Goal: Information Seeking & Learning: Learn about a topic

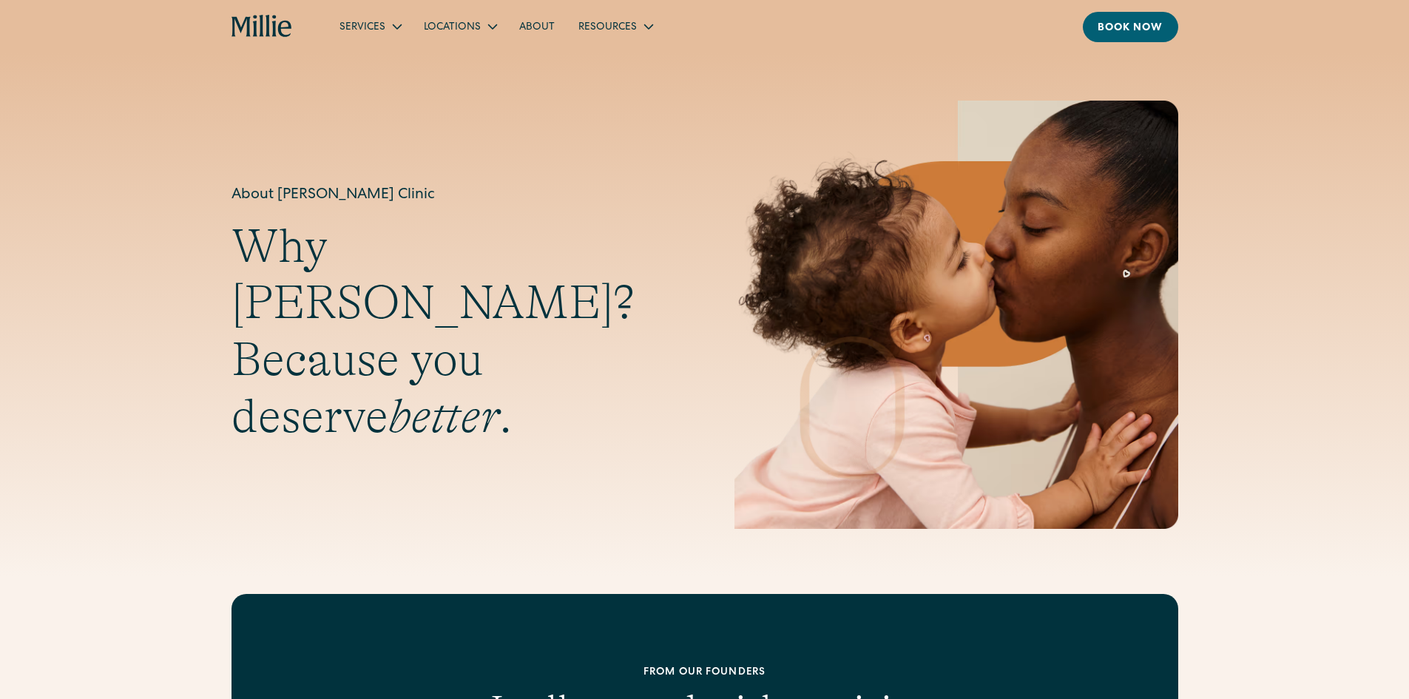
click at [538, 30] on link "About" at bounding box center [536, 26] width 59 height 24
click at [538, 25] on link "About" at bounding box center [536, 26] width 59 height 24
click at [533, 23] on link "About" at bounding box center [536, 26] width 59 height 24
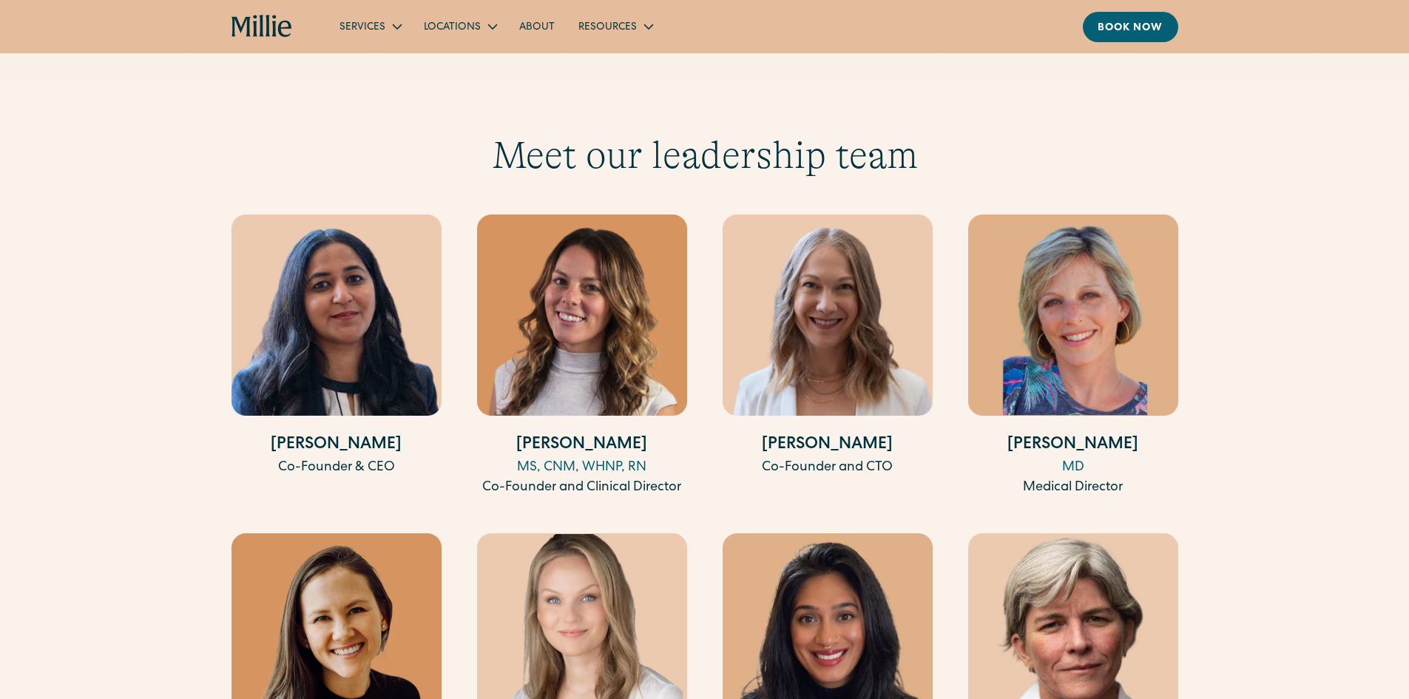
scroll to position [2736, 0]
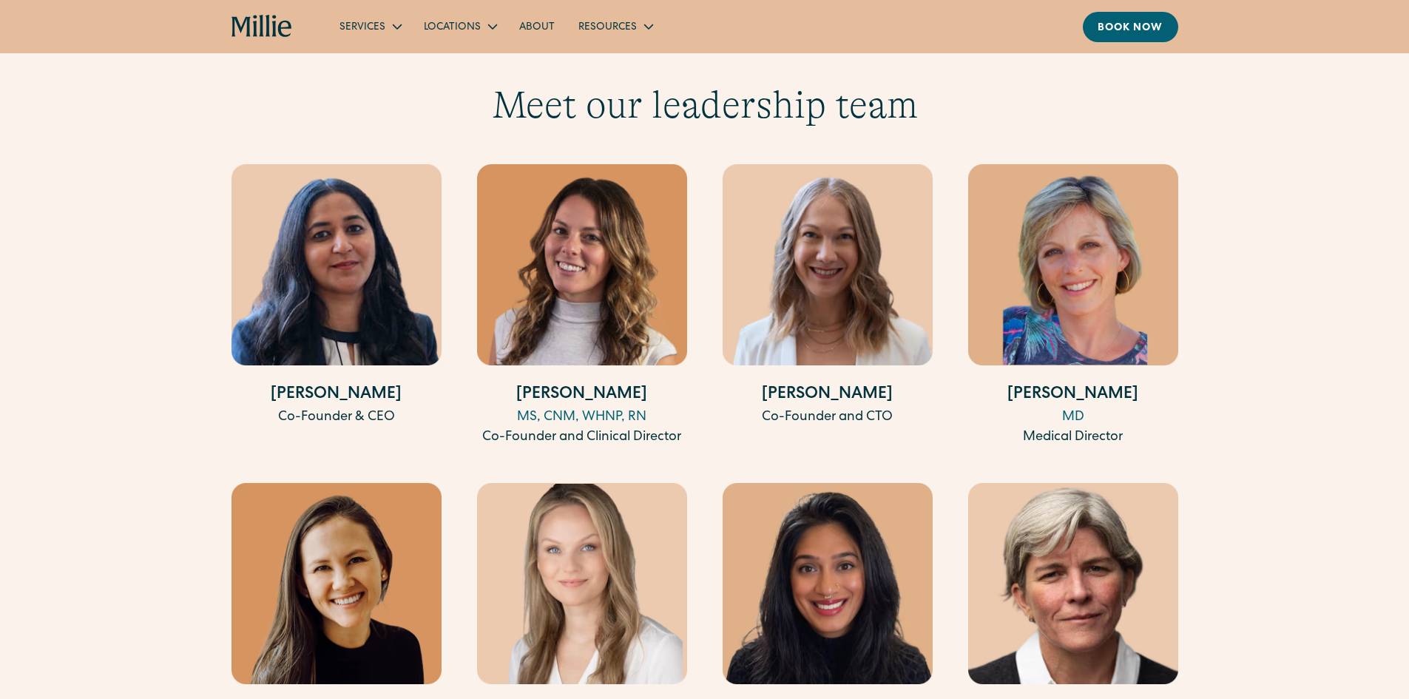
click at [345, 316] on img at bounding box center [336, 264] width 210 height 201
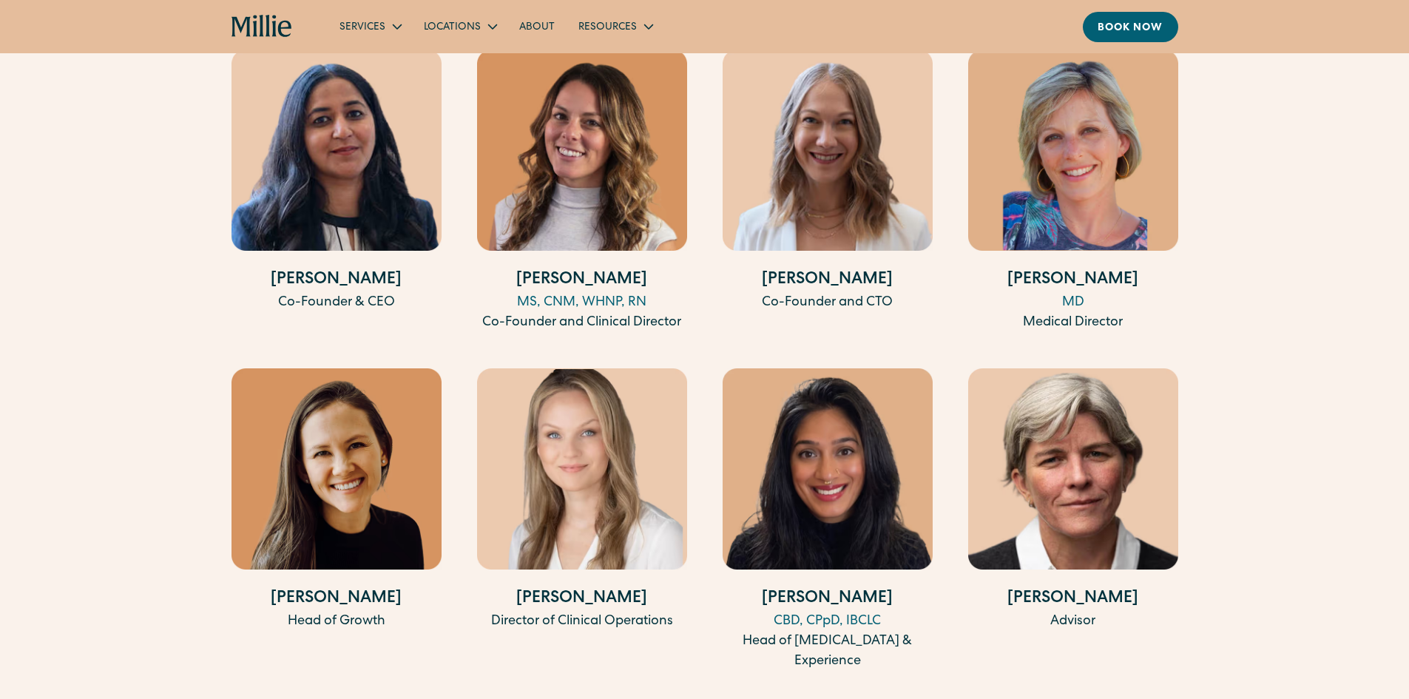
scroll to position [2958, 0]
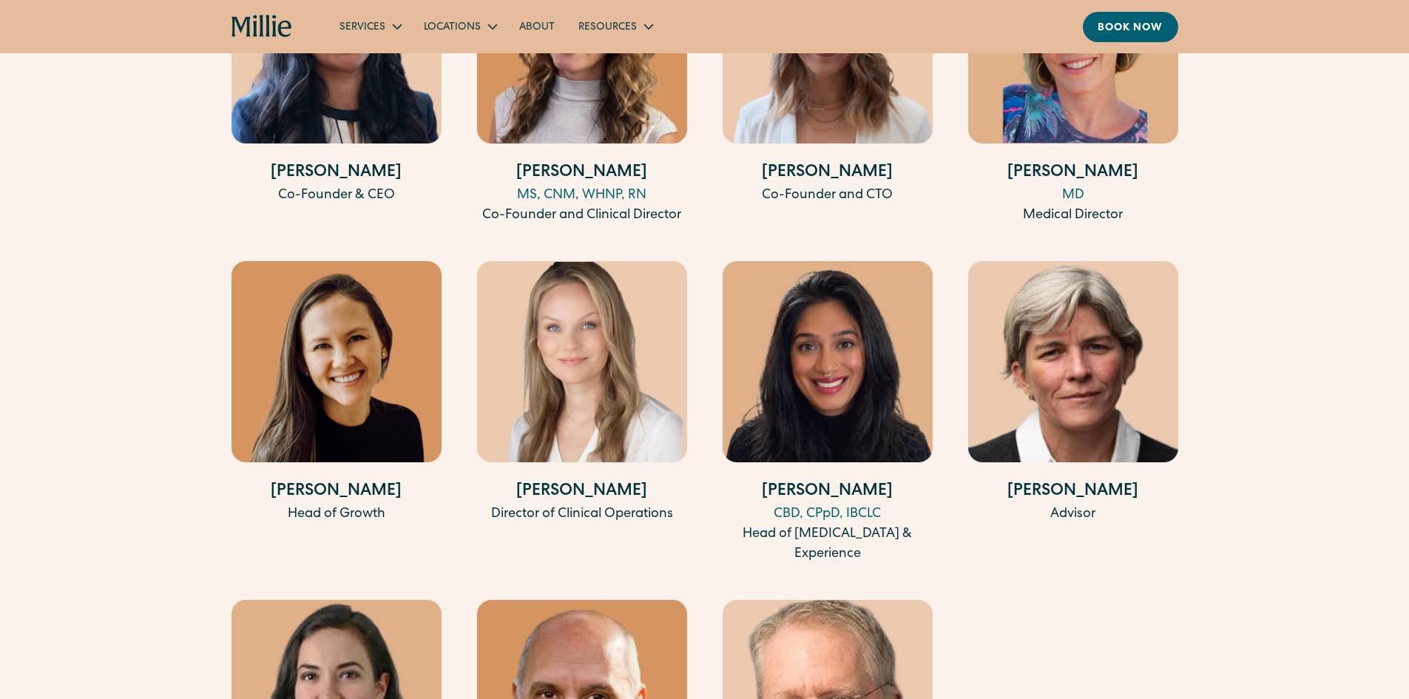
click at [343, 186] on div "Co-Founder & CEO" at bounding box center [336, 196] width 210 height 20
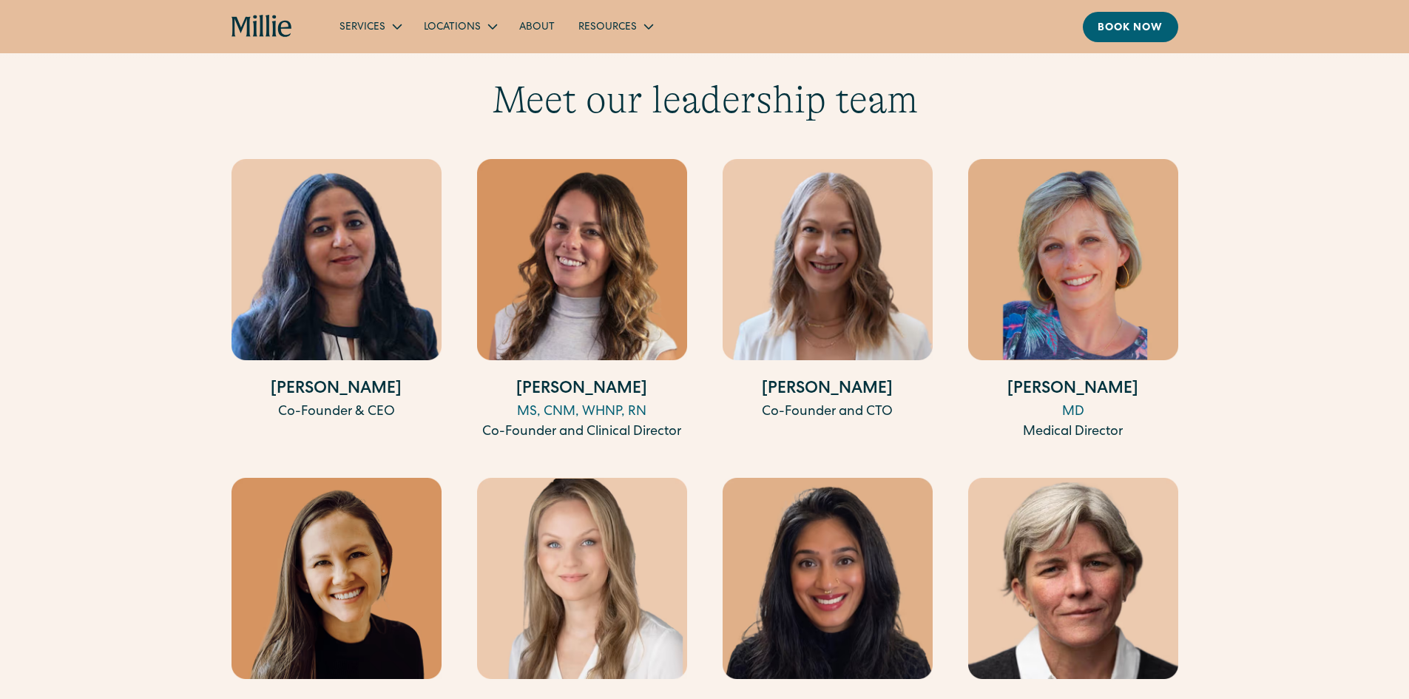
scroll to position [2736, 0]
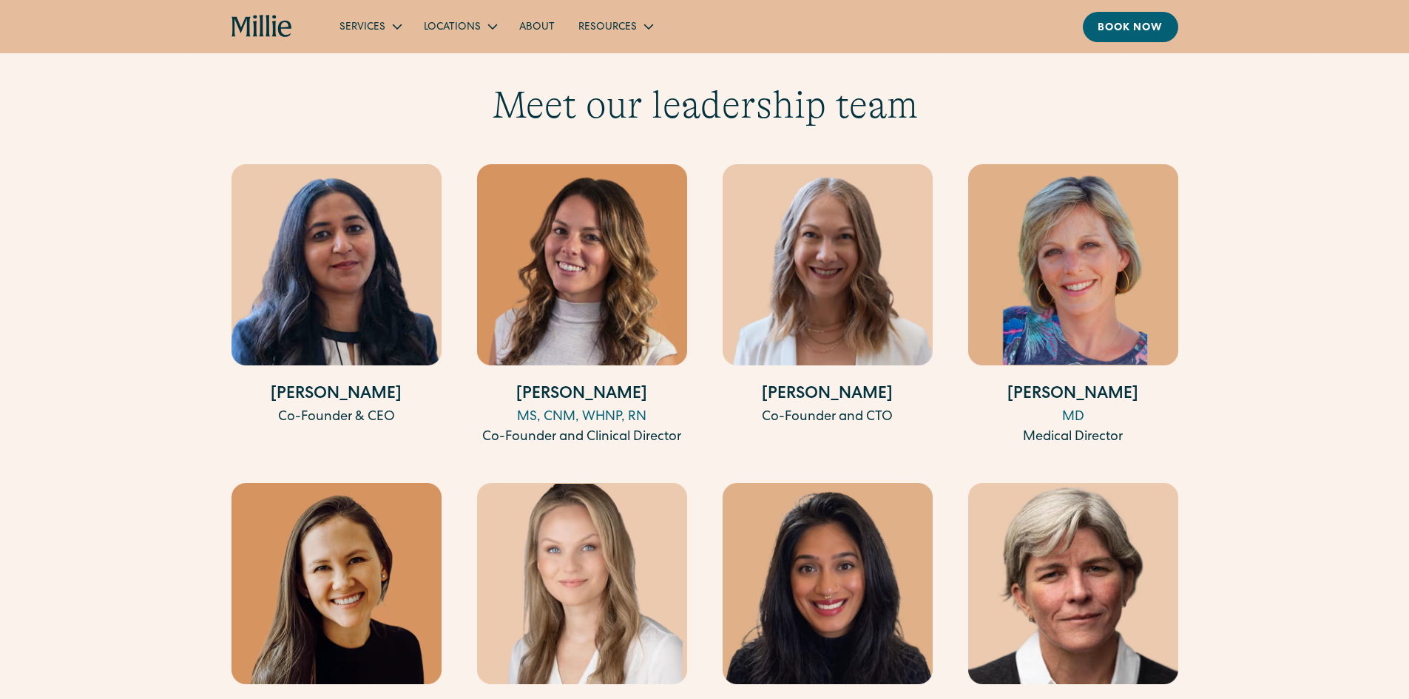
click at [376, 260] on img at bounding box center [336, 264] width 210 height 201
click at [562, 264] on img at bounding box center [582, 264] width 210 height 201
click at [786, 248] on img at bounding box center [827, 264] width 210 height 201
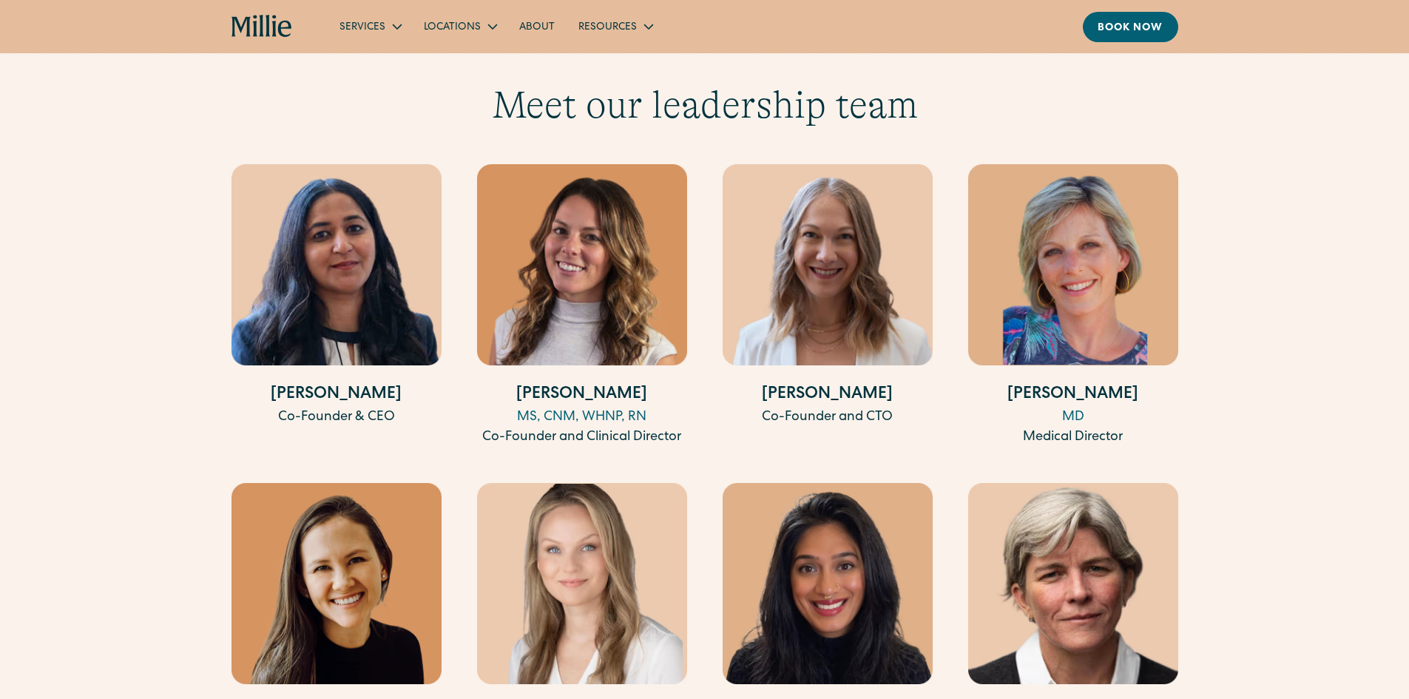
click at [812, 245] on img at bounding box center [827, 264] width 210 height 201
click at [546, 260] on img at bounding box center [582, 264] width 210 height 201
click at [405, 265] on img at bounding box center [336, 264] width 210 height 201
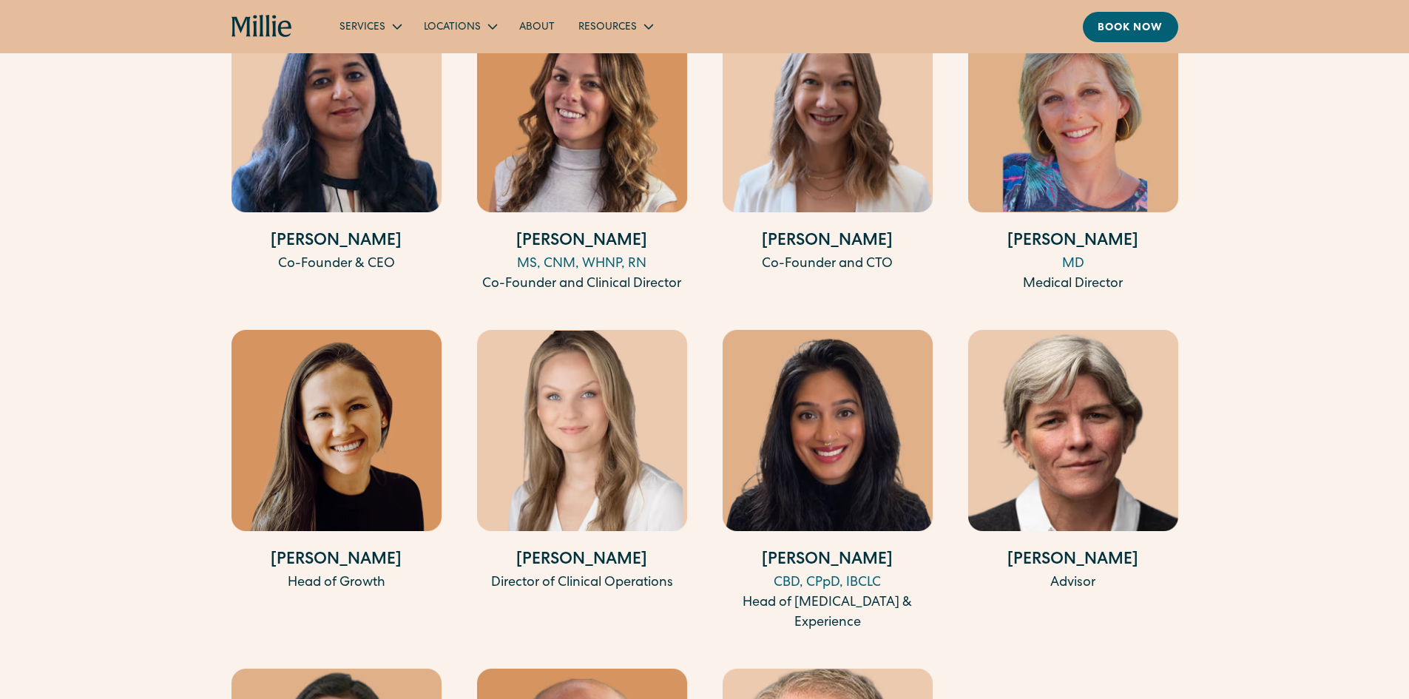
scroll to position [2958, 0]
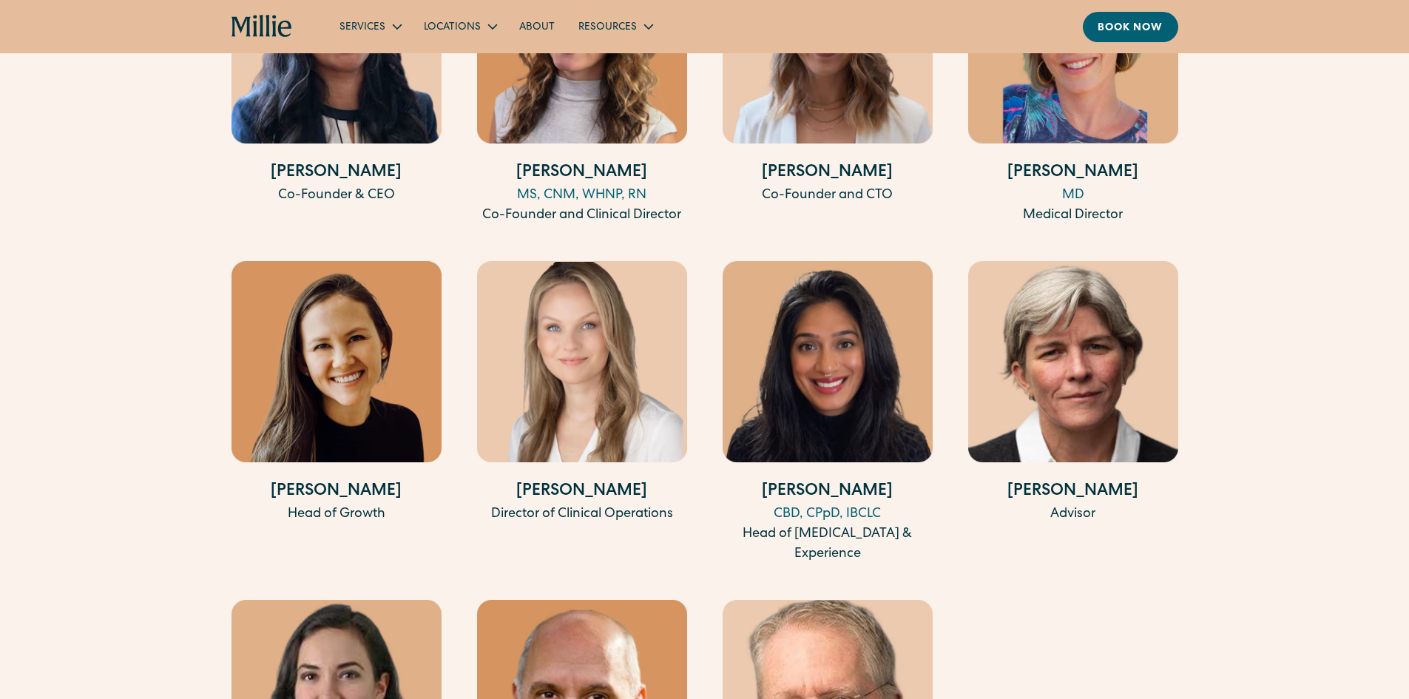
click at [341, 345] on img at bounding box center [336, 361] width 210 height 201
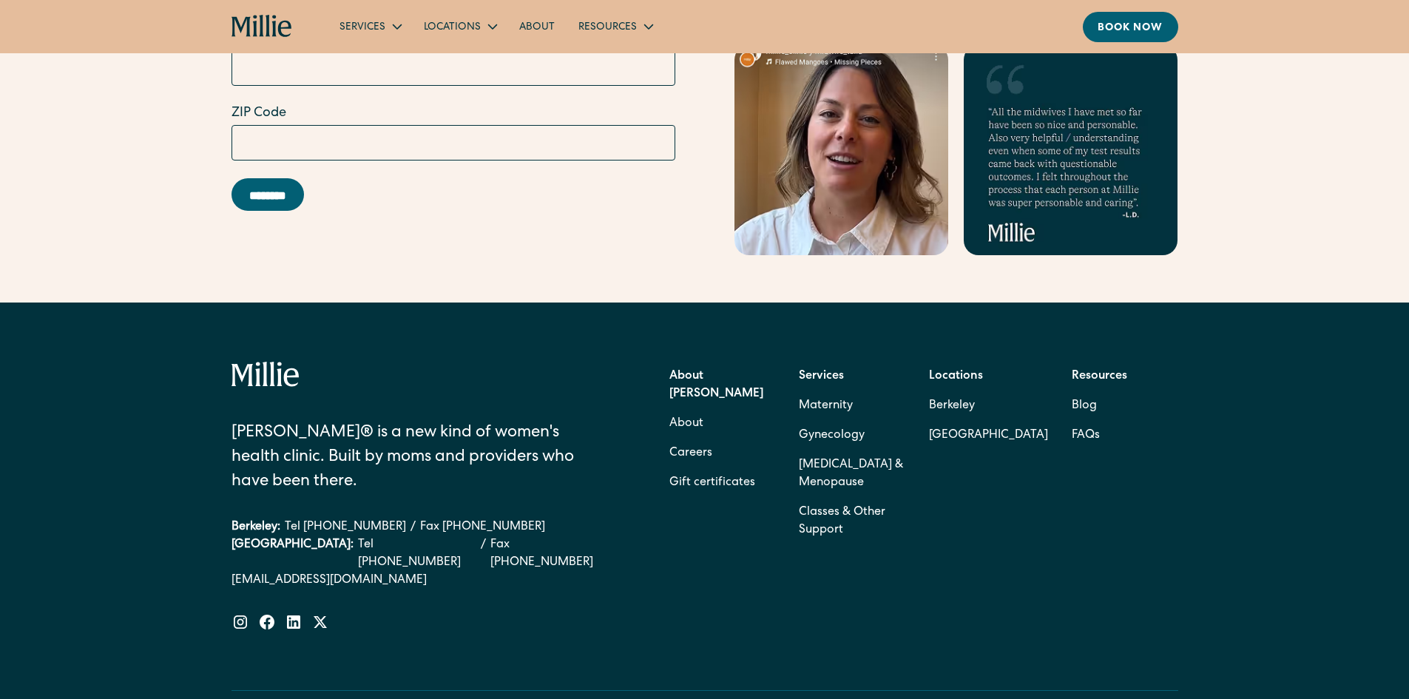
scroll to position [4584, 0]
